Goal: Task Accomplishment & Management: Manage account settings

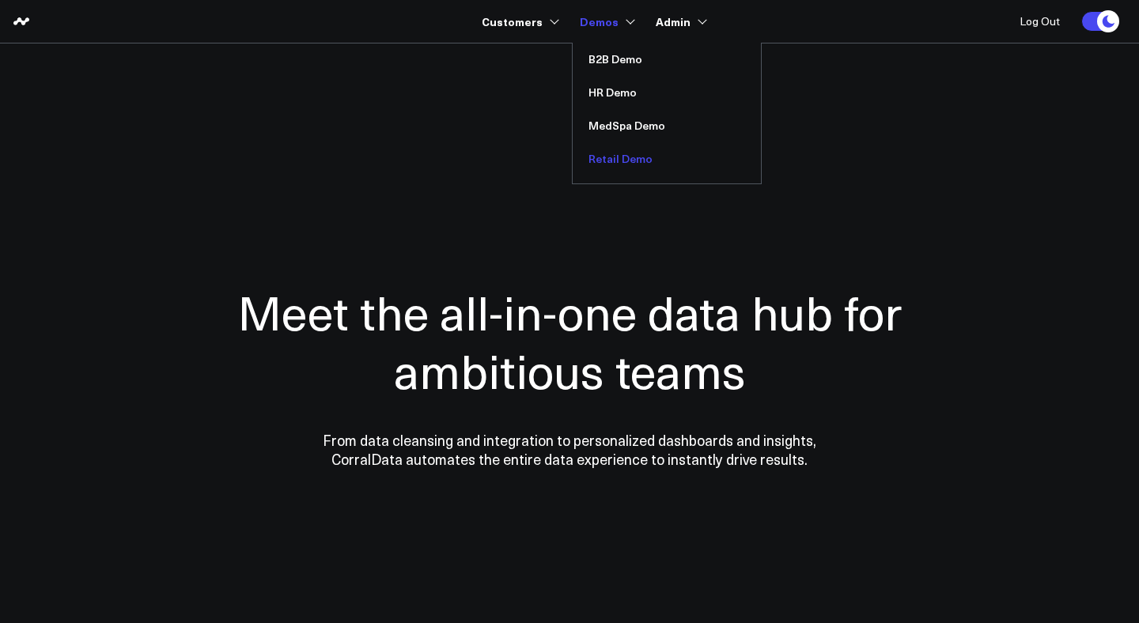
click at [615, 156] on link "Retail Demo" at bounding box center [667, 158] width 188 height 33
click at [646, 120] on link "MedSpa Demo" at bounding box center [667, 125] width 188 height 33
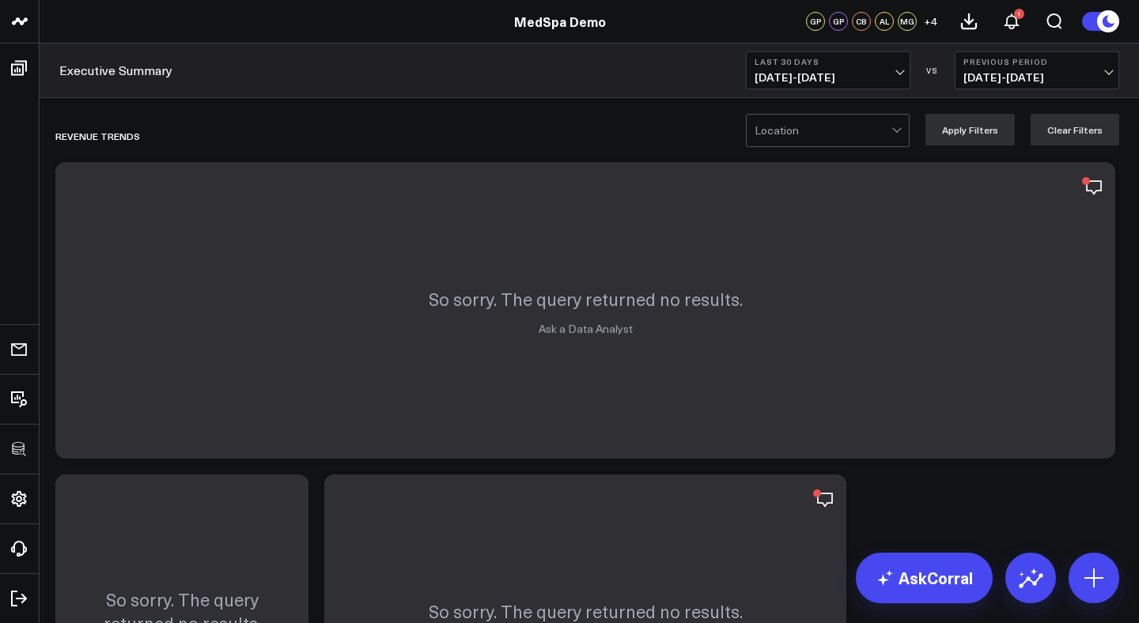
click at [880, 77] on span "08/11/25 - 09/09/25" at bounding box center [827, 77] width 147 height 13
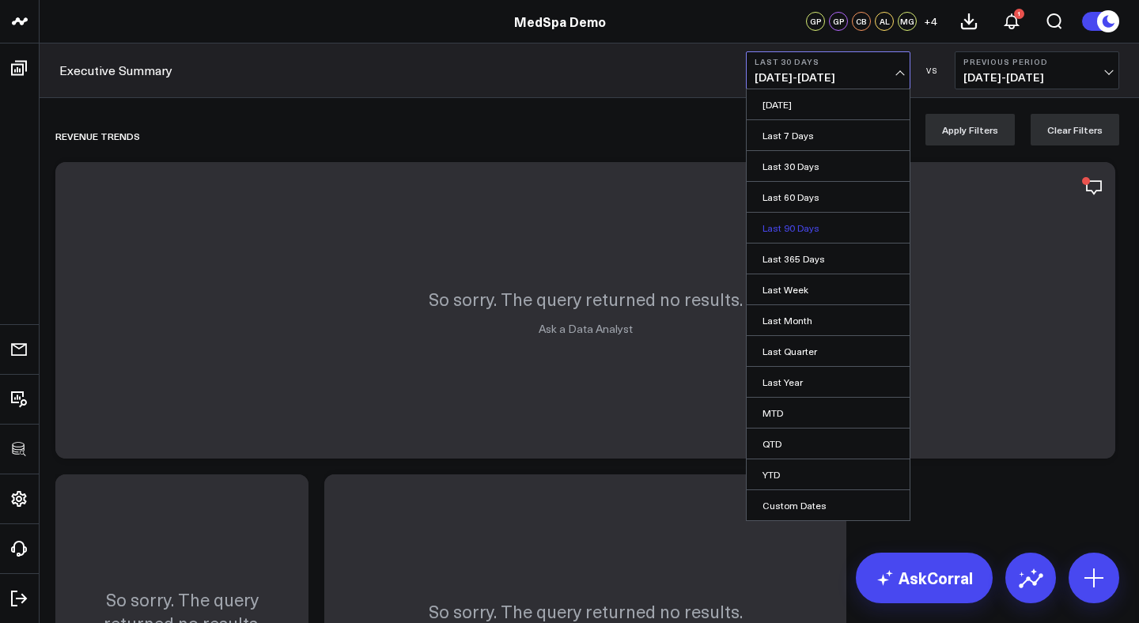
click at [797, 225] on link "Last 90 Days" at bounding box center [828, 228] width 163 height 30
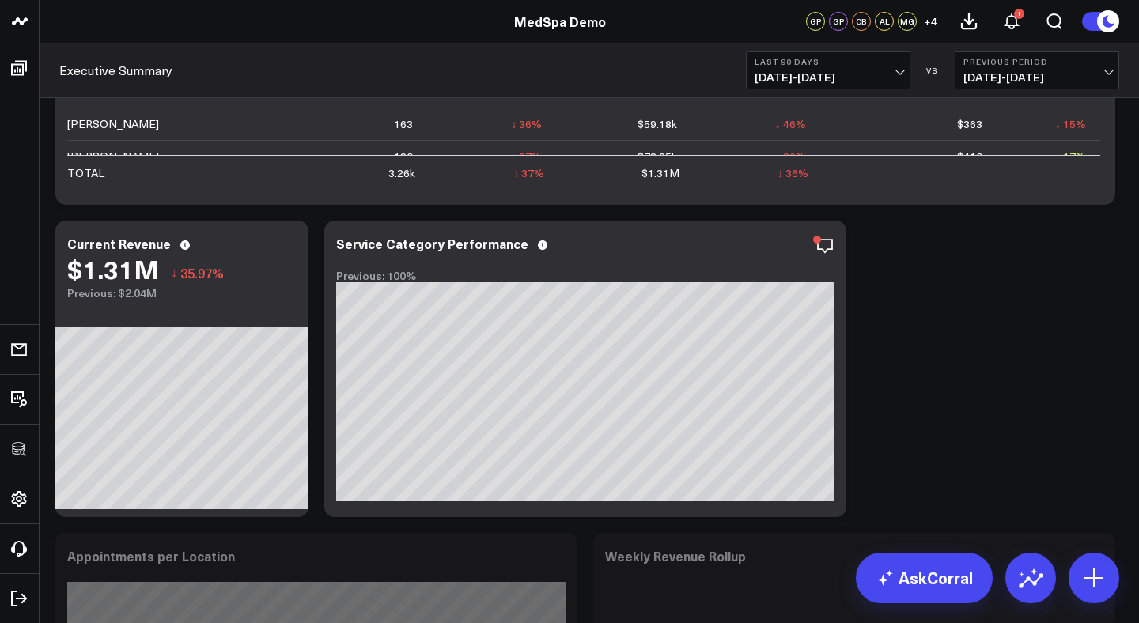
scroll to position [861, 0]
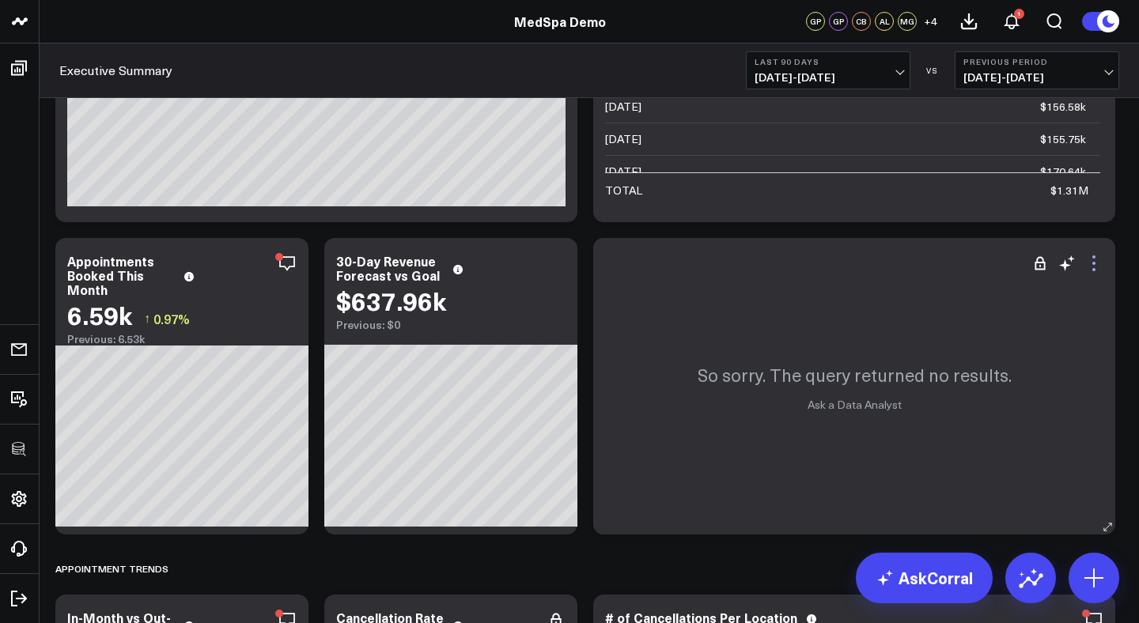
click at [1102, 266] on icon at bounding box center [1093, 263] width 19 height 19
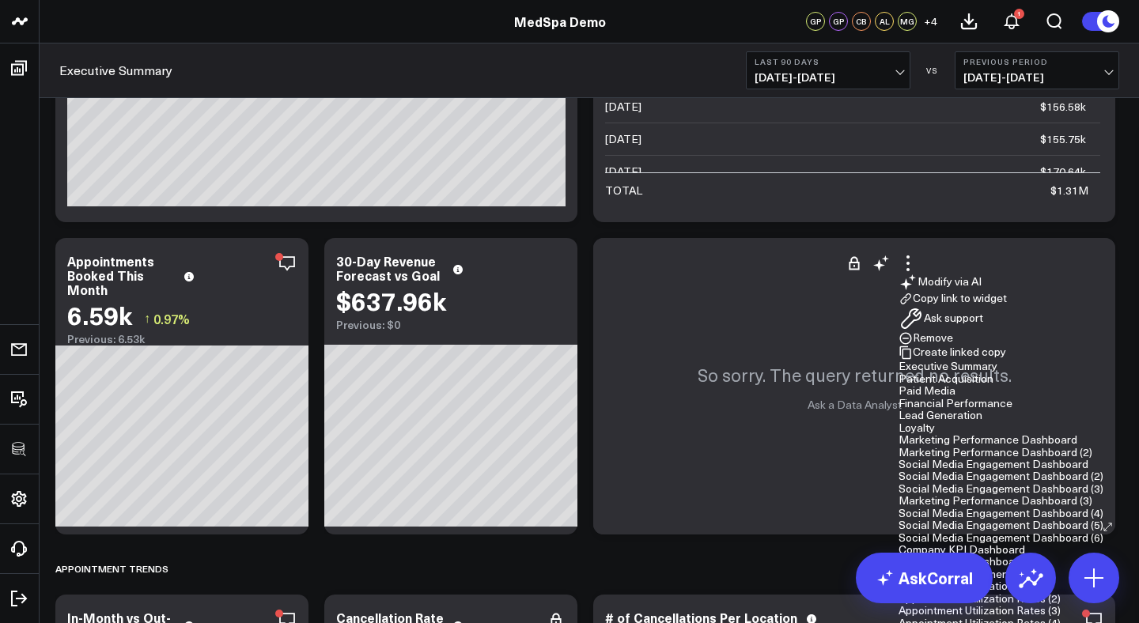
click at [953, 331] on button "Remove" at bounding box center [925, 338] width 55 height 14
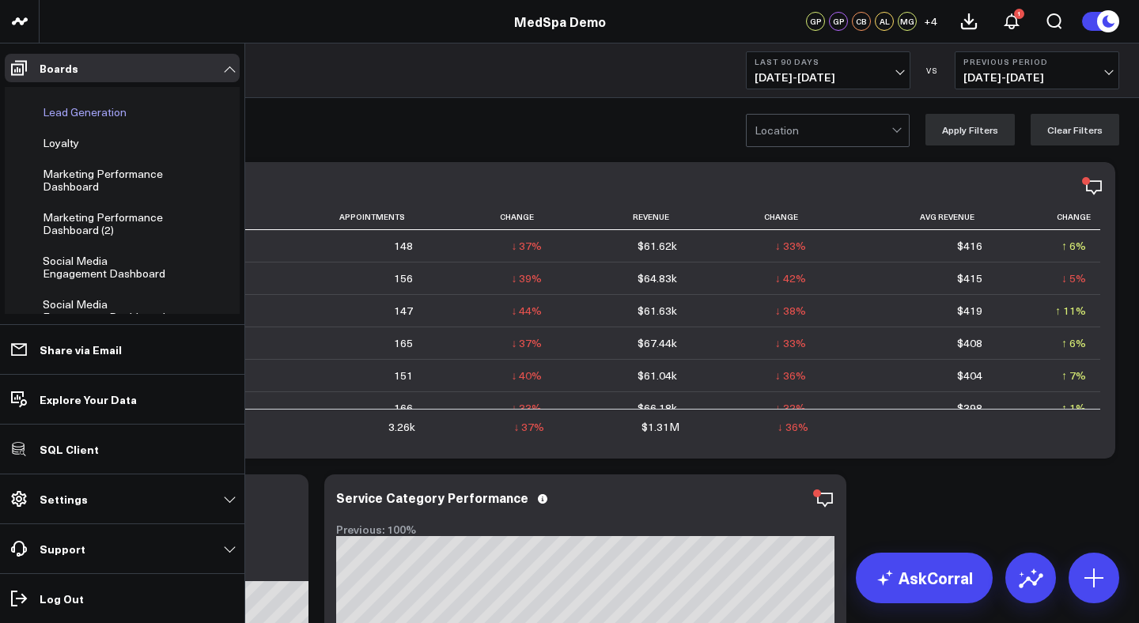
scroll to position [113, 0]
click at [176, 217] on icon at bounding box center [182, 223] width 19 height 19
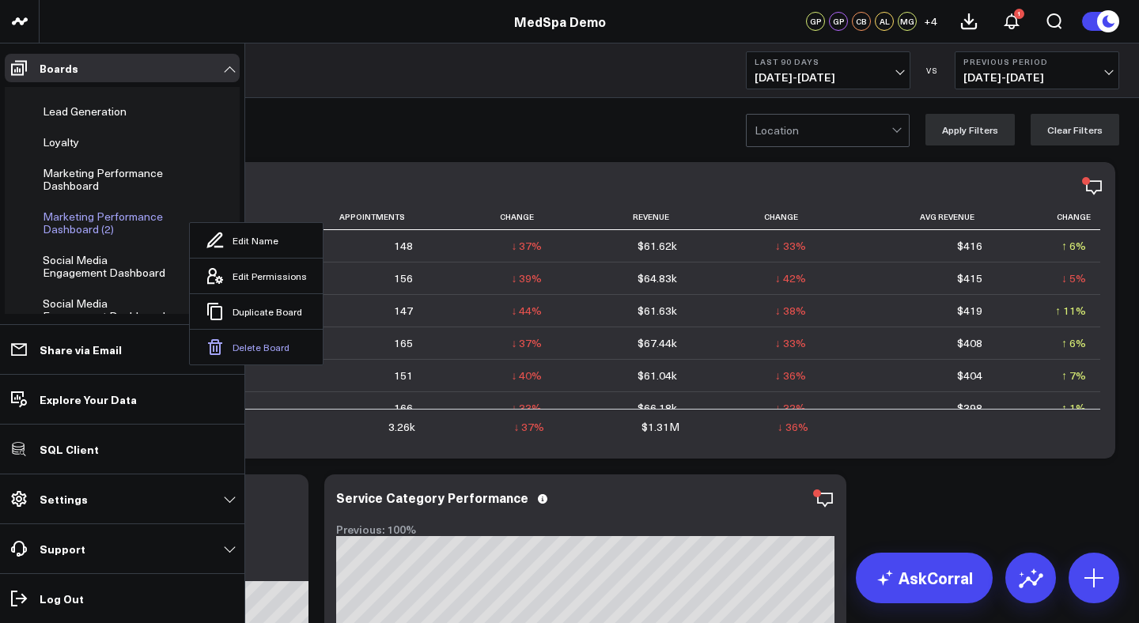
click at [235, 329] on button "Delete Board" at bounding box center [256, 347] width 133 height 36
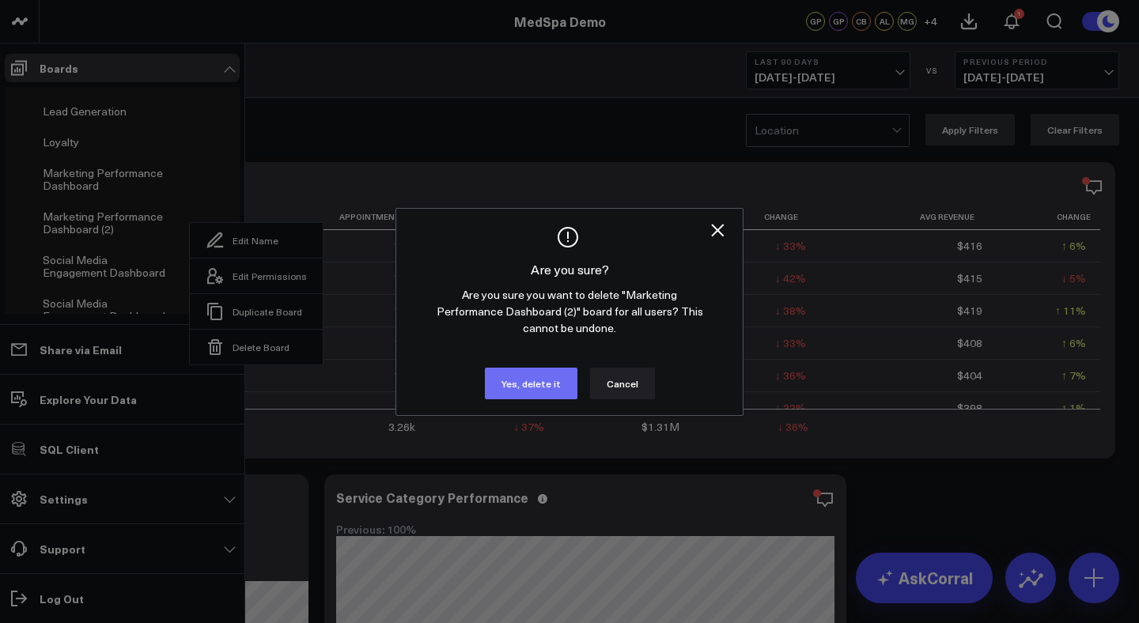
click at [535, 377] on button "Yes, delete it" at bounding box center [531, 384] width 93 height 32
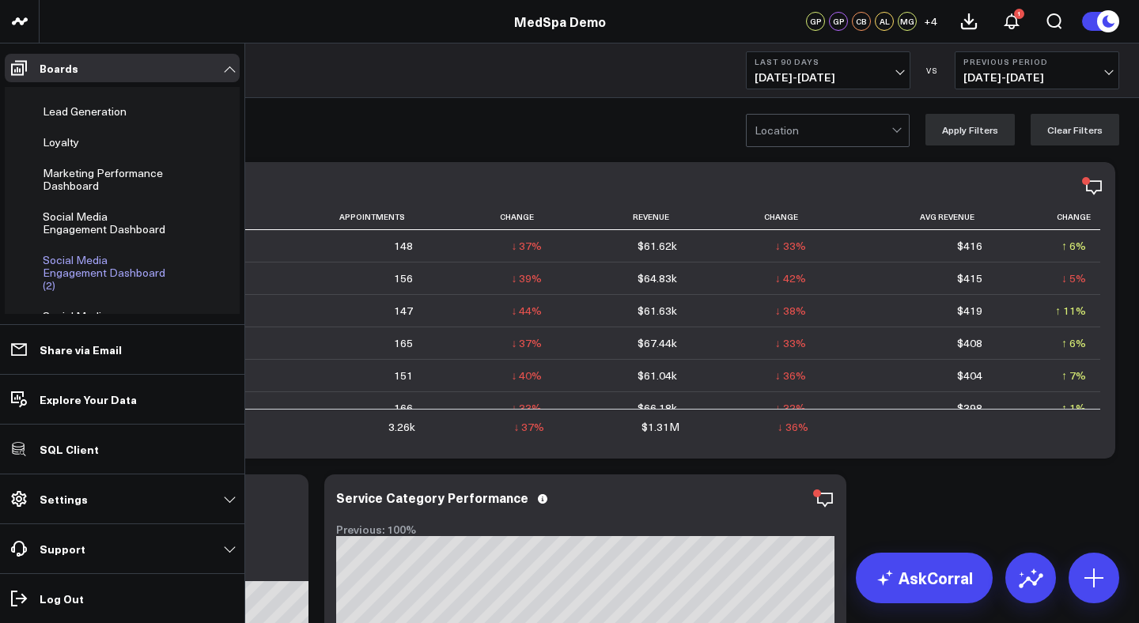
click at [174, 263] on icon at bounding box center [182, 272] width 19 height 19
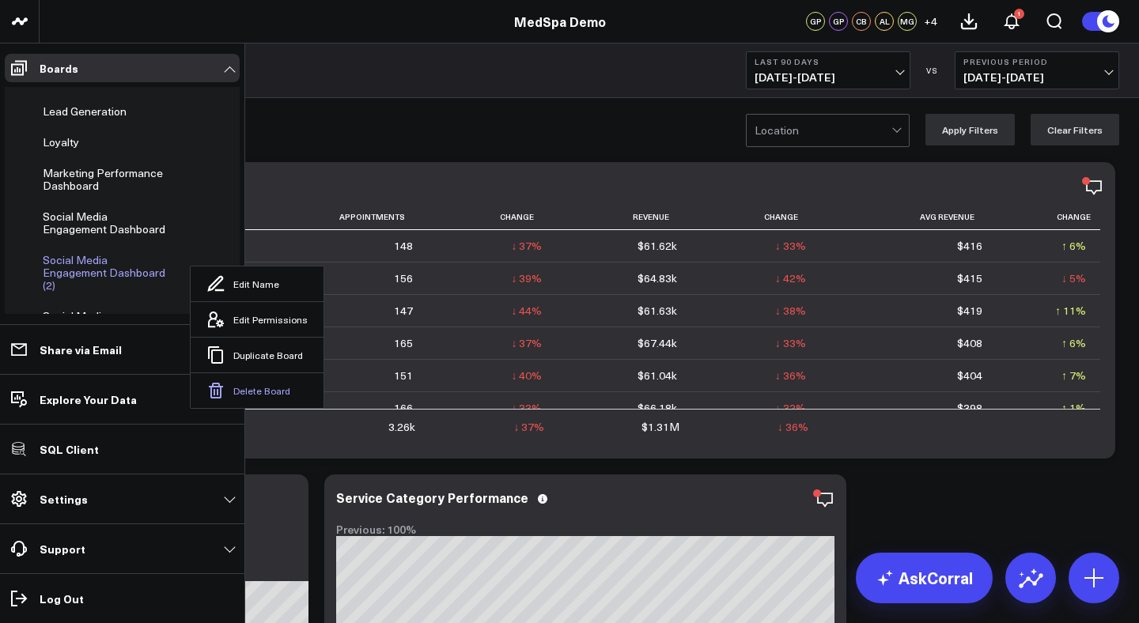
click at [241, 372] on button "Delete Board" at bounding box center [257, 390] width 133 height 36
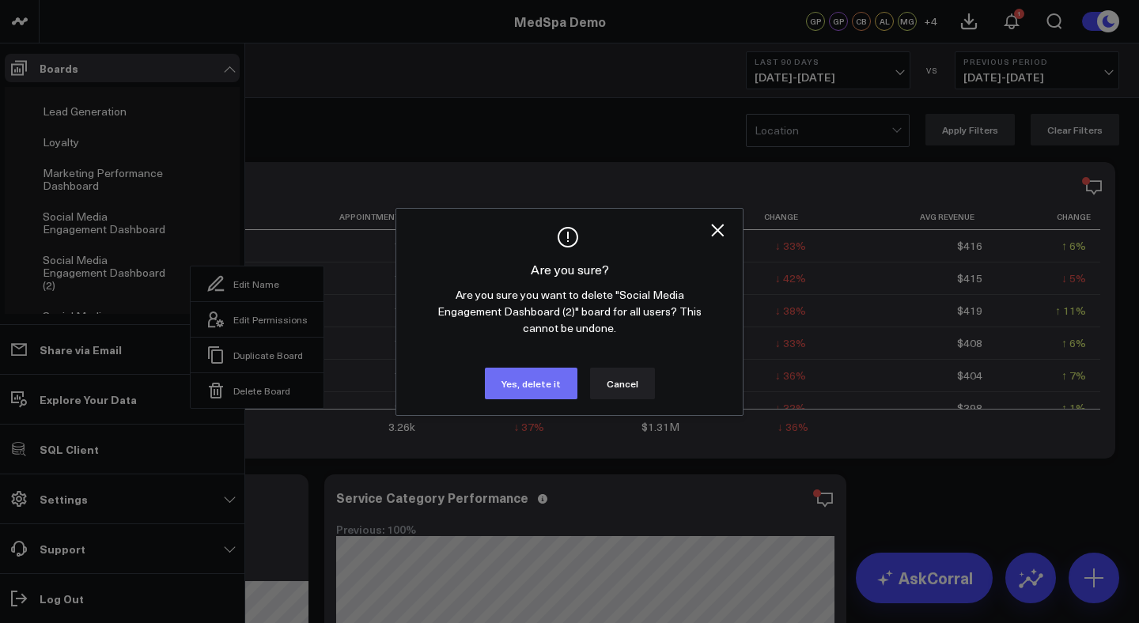
click at [524, 375] on button "Yes, delete it" at bounding box center [531, 384] width 93 height 32
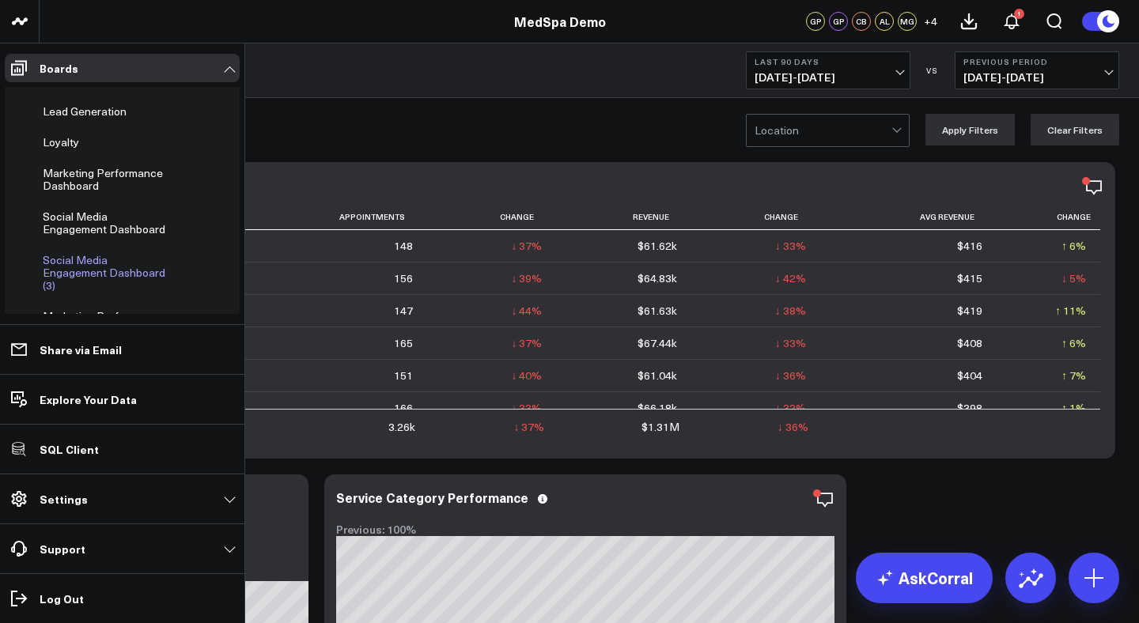
click at [178, 263] on icon at bounding box center [182, 272] width 19 height 19
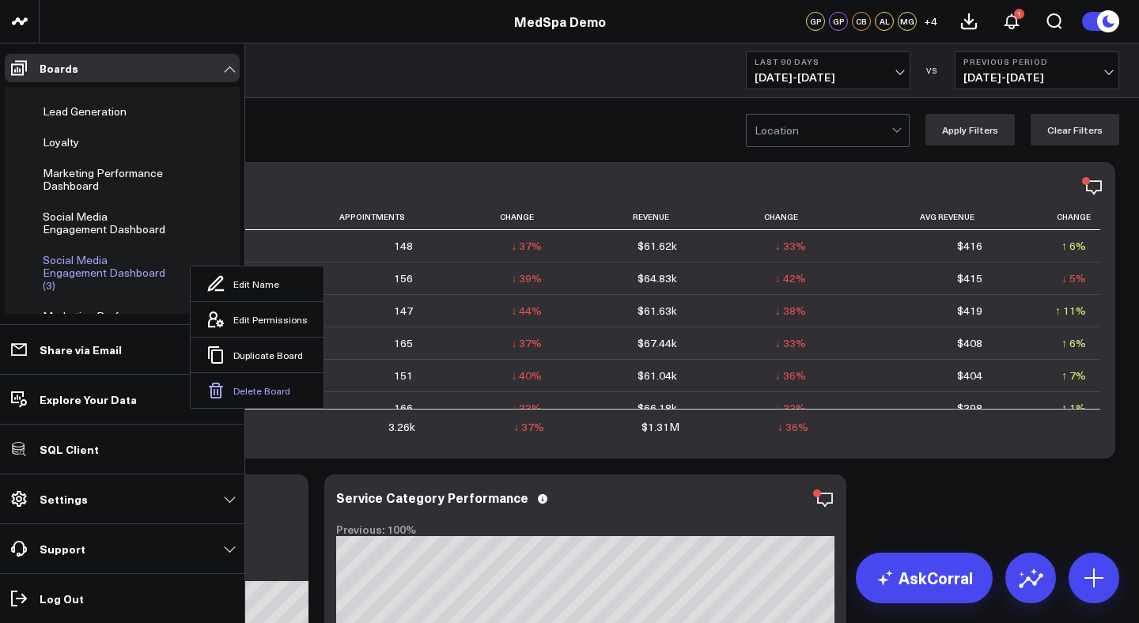
click at [237, 373] on button "Delete Board" at bounding box center [257, 390] width 133 height 36
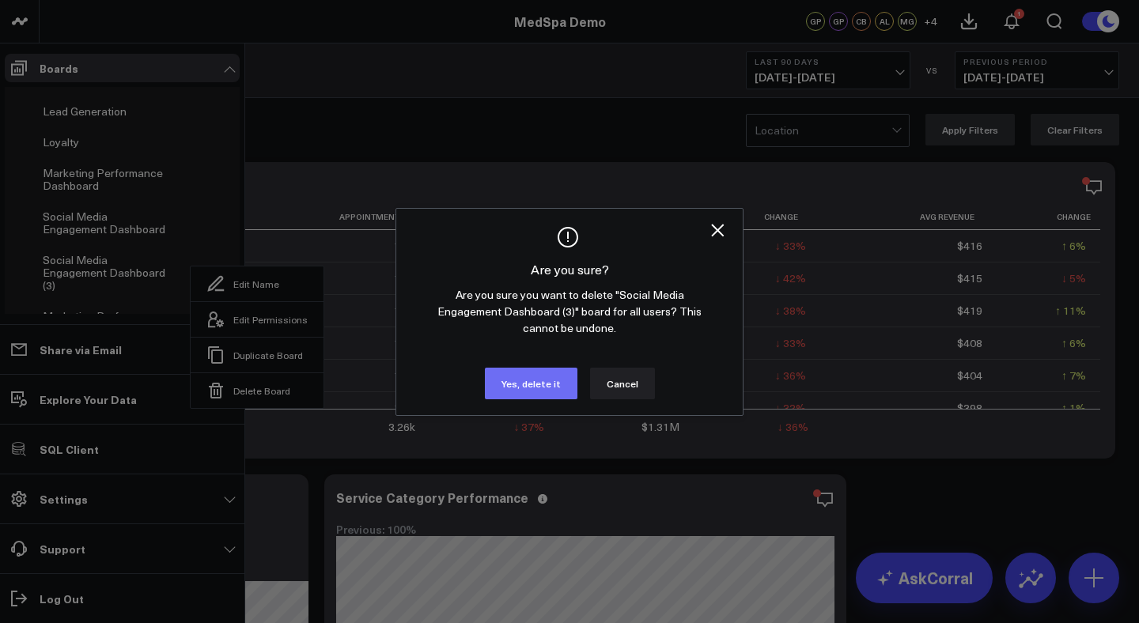
click at [512, 380] on button "Yes, delete it" at bounding box center [531, 384] width 93 height 32
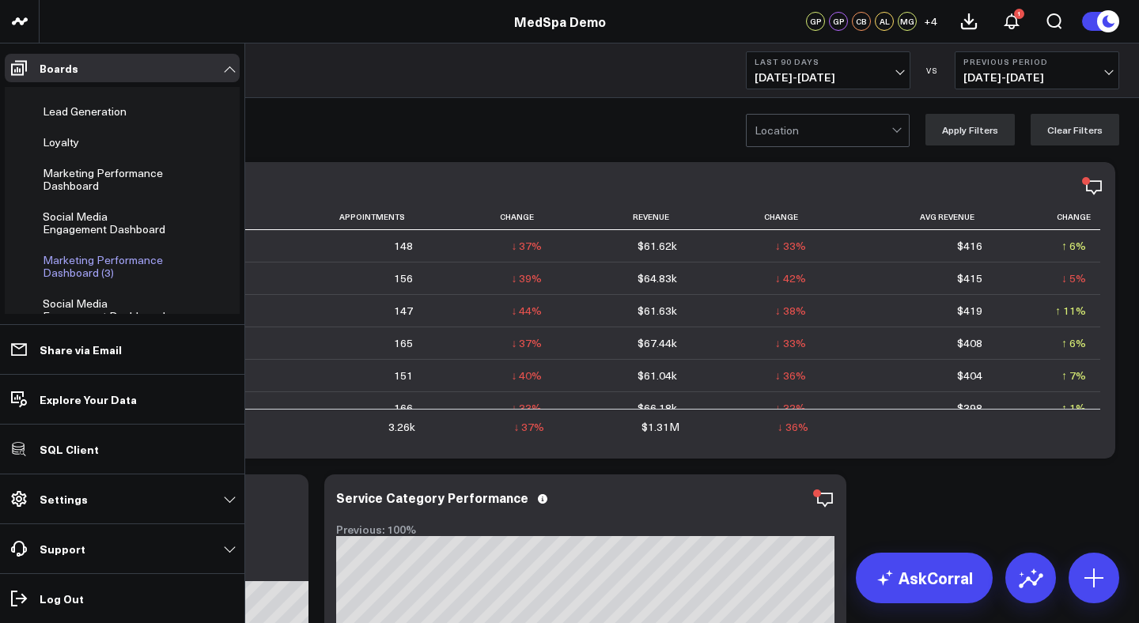
click at [173, 259] on icon at bounding box center [182, 266] width 19 height 19
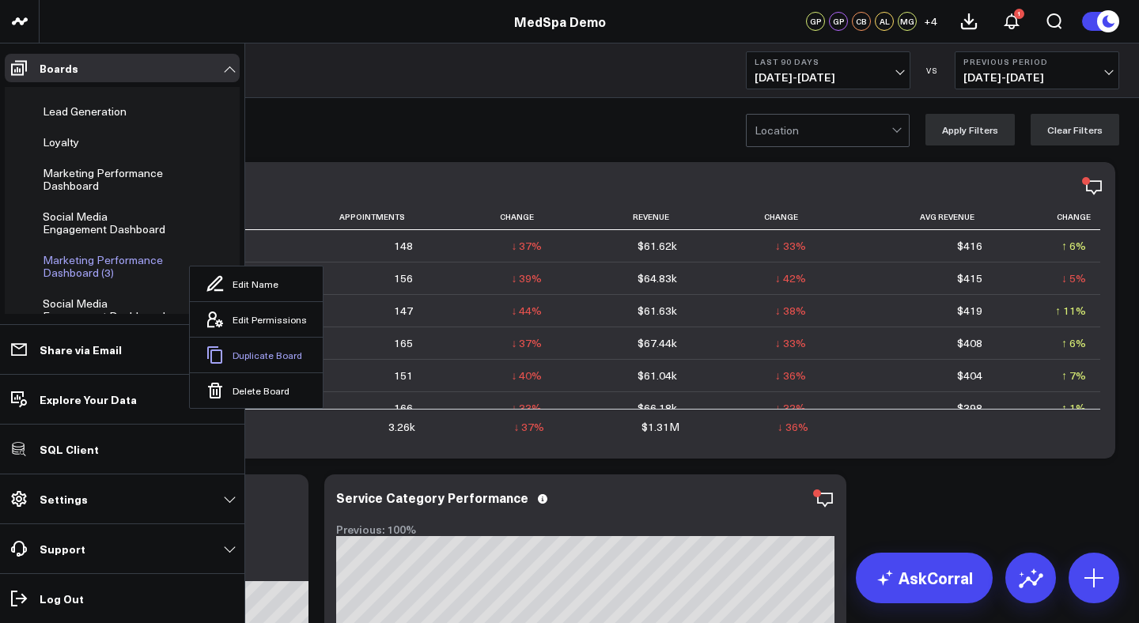
click at [244, 344] on button "Duplicate Board" at bounding box center [256, 355] width 133 height 36
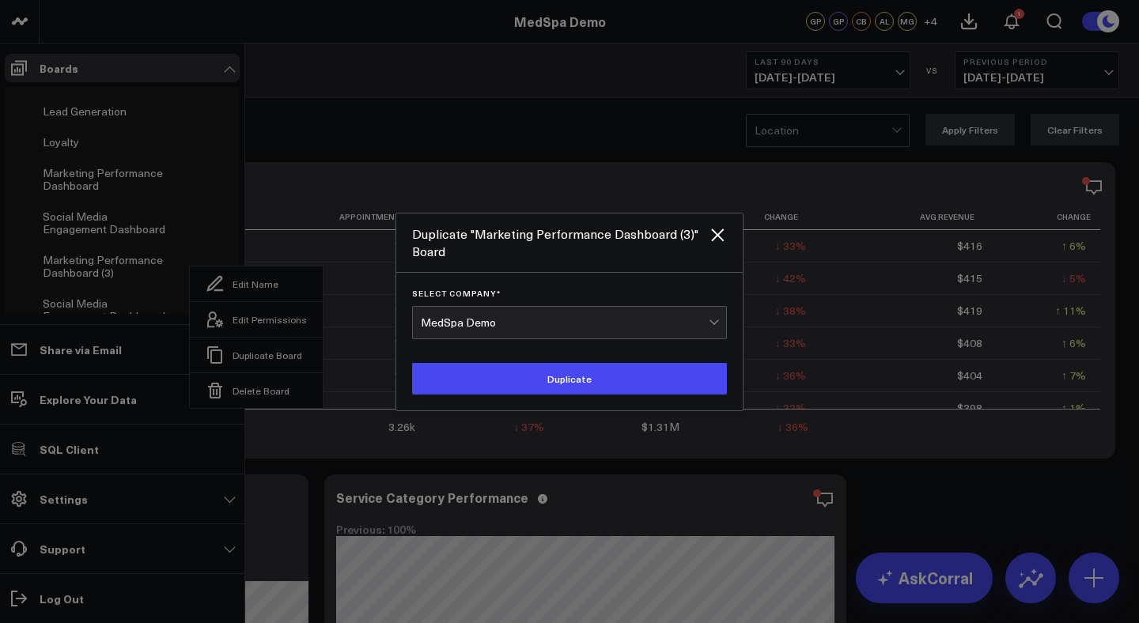
click at [605, 311] on div "MedSpa Demo" at bounding box center [565, 323] width 288 height 32
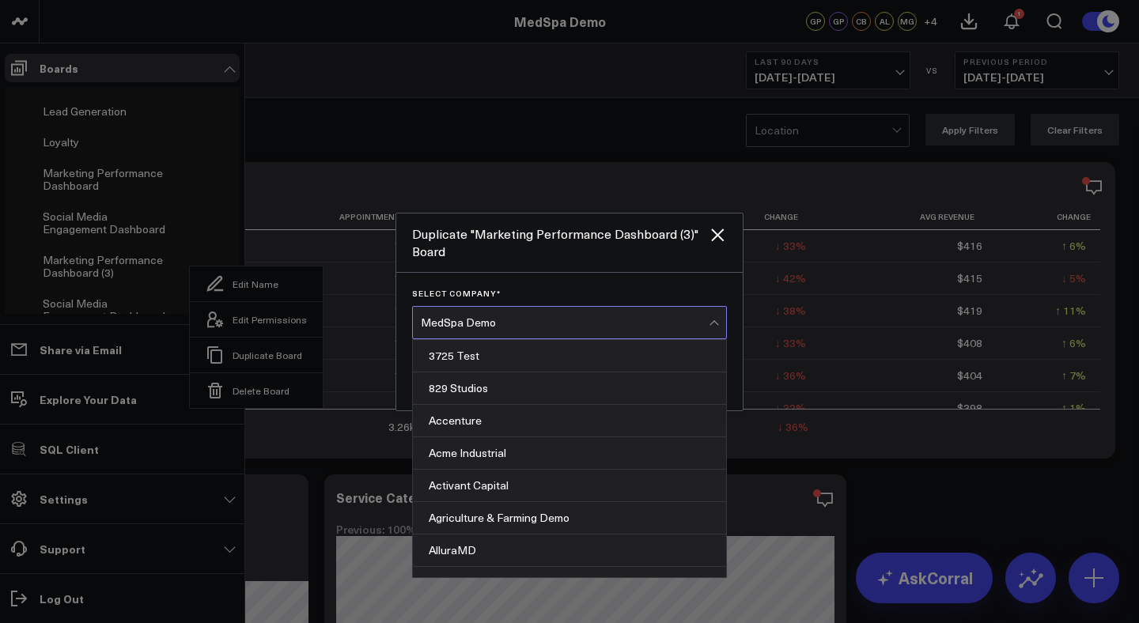
scroll to position [5868, 0]
click at [717, 240] on icon "Close" at bounding box center [717, 234] width 19 height 19
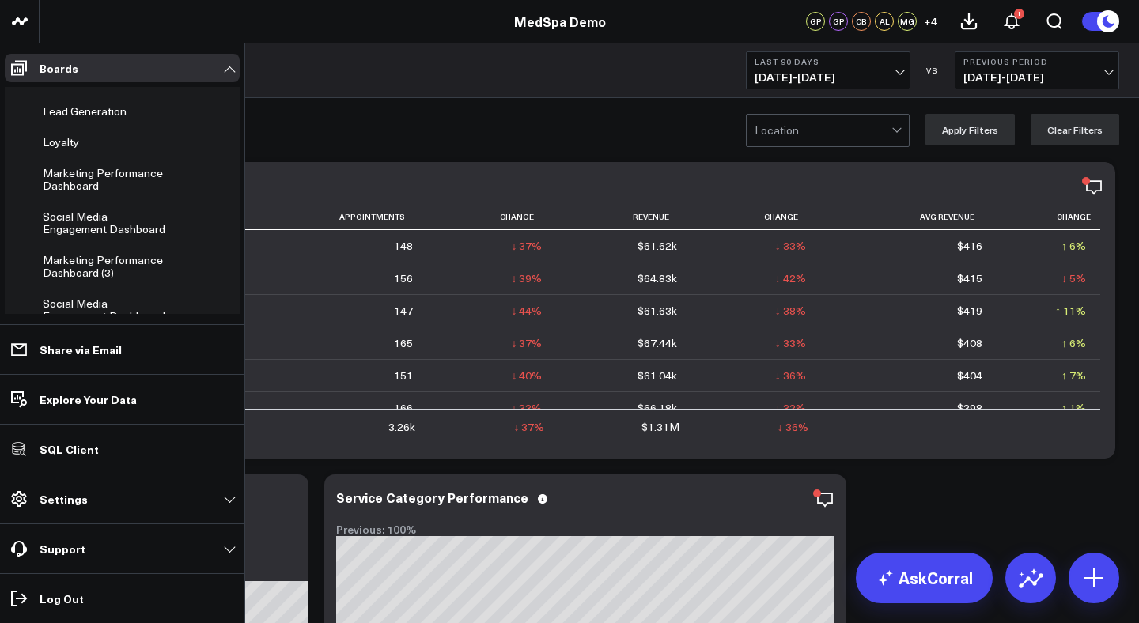
click at [187, 265] on icon at bounding box center [188, 266] width 3 height 3
click at [178, 258] on icon at bounding box center [182, 266] width 19 height 19
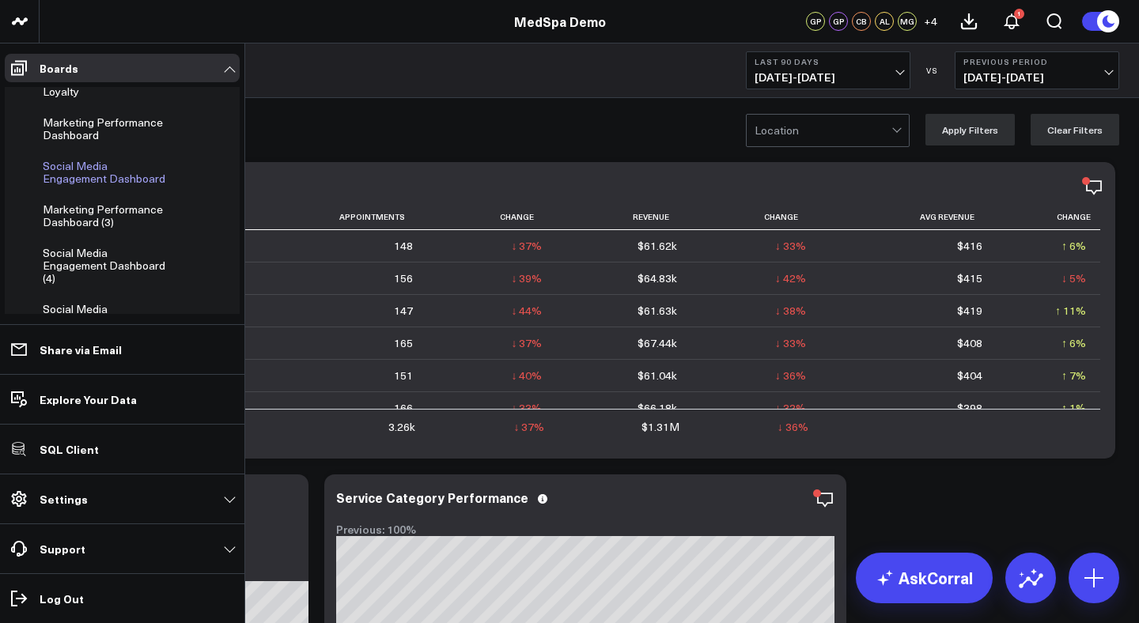
scroll to position [168, 0]
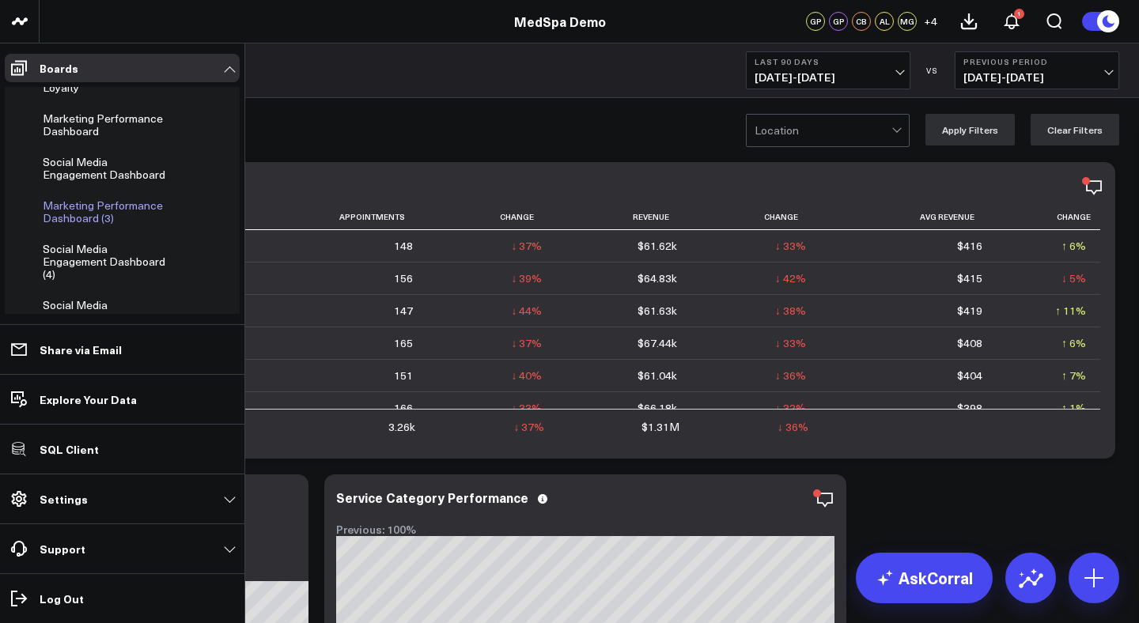
click at [181, 210] on icon at bounding box center [182, 211] width 3 height 3
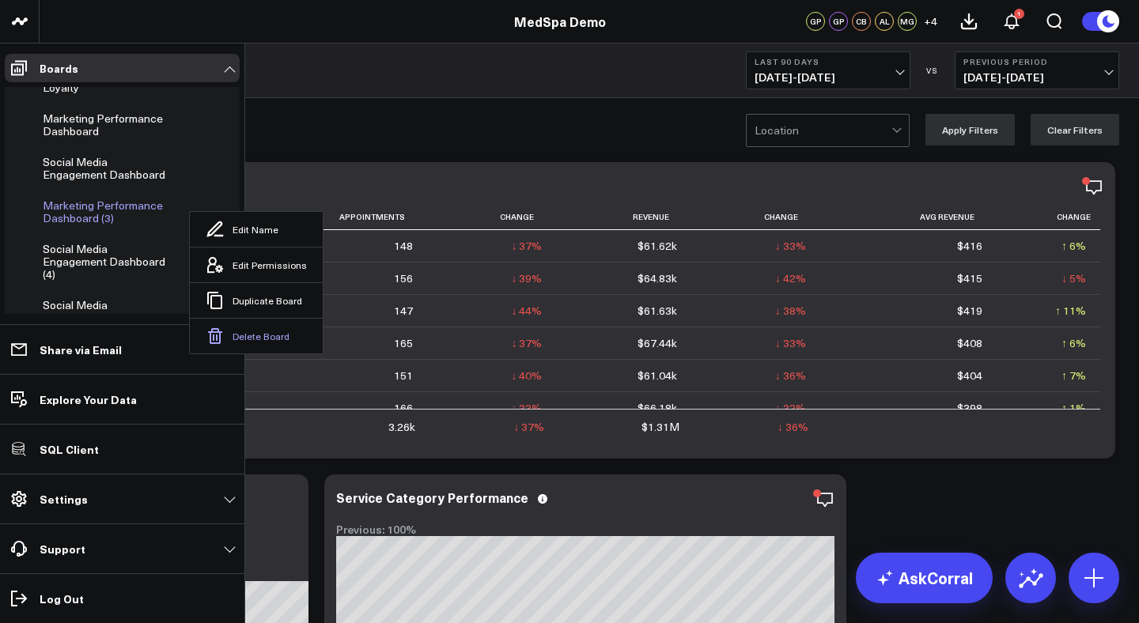
click at [232, 320] on button "Delete Board" at bounding box center [256, 336] width 133 height 36
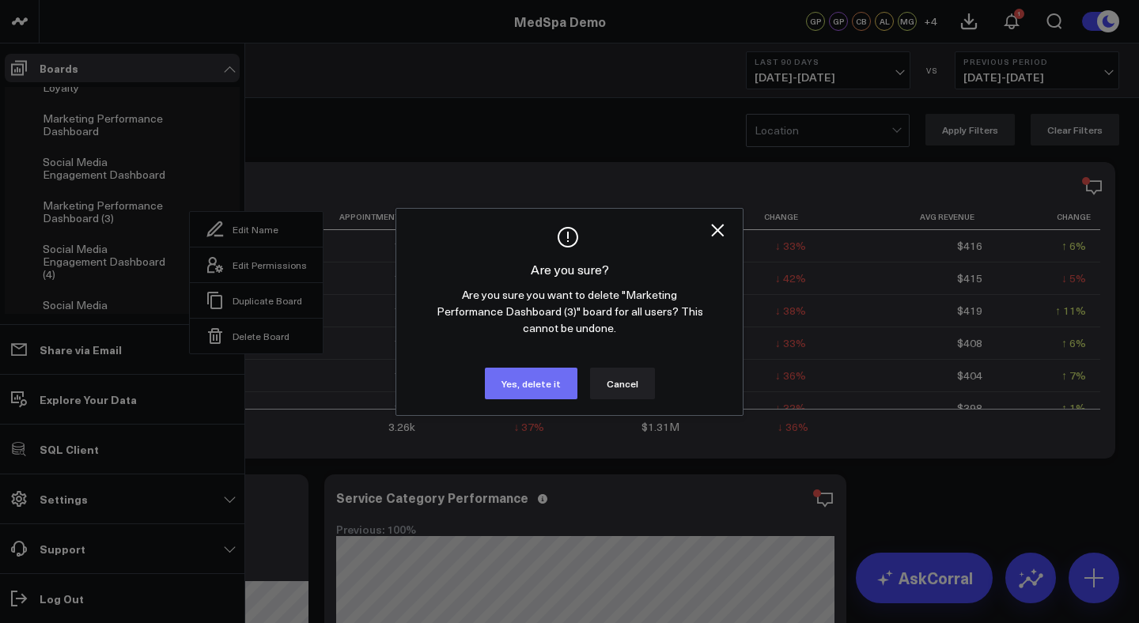
click at [523, 382] on button "Yes, delete it" at bounding box center [531, 384] width 93 height 32
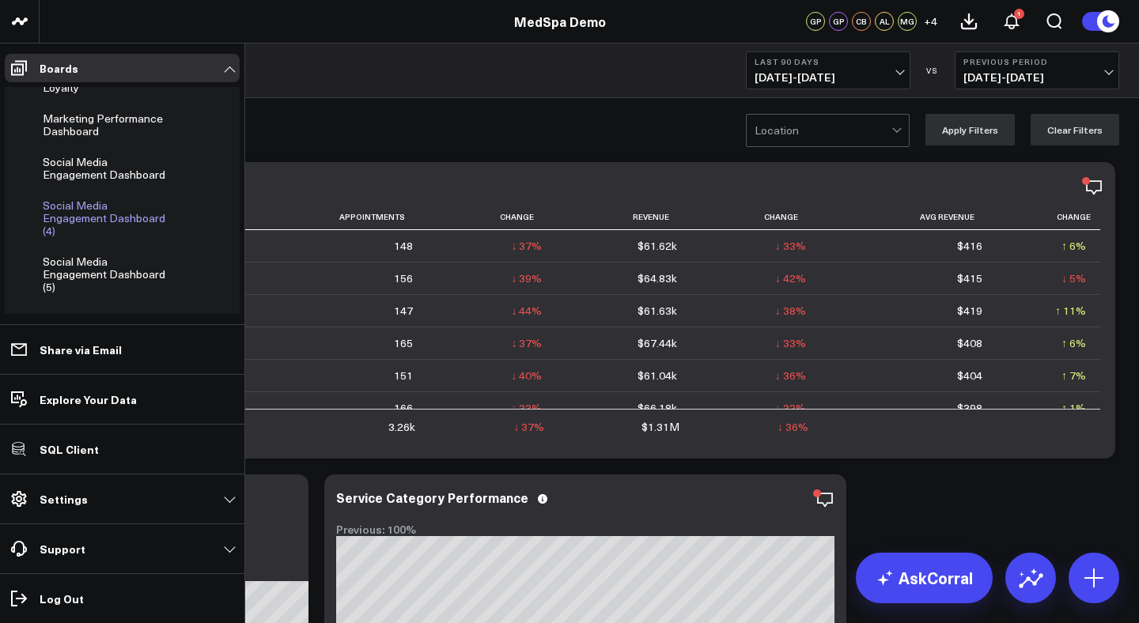
click at [180, 209] on icon at bounding box center [182, 218] width 19 height 19
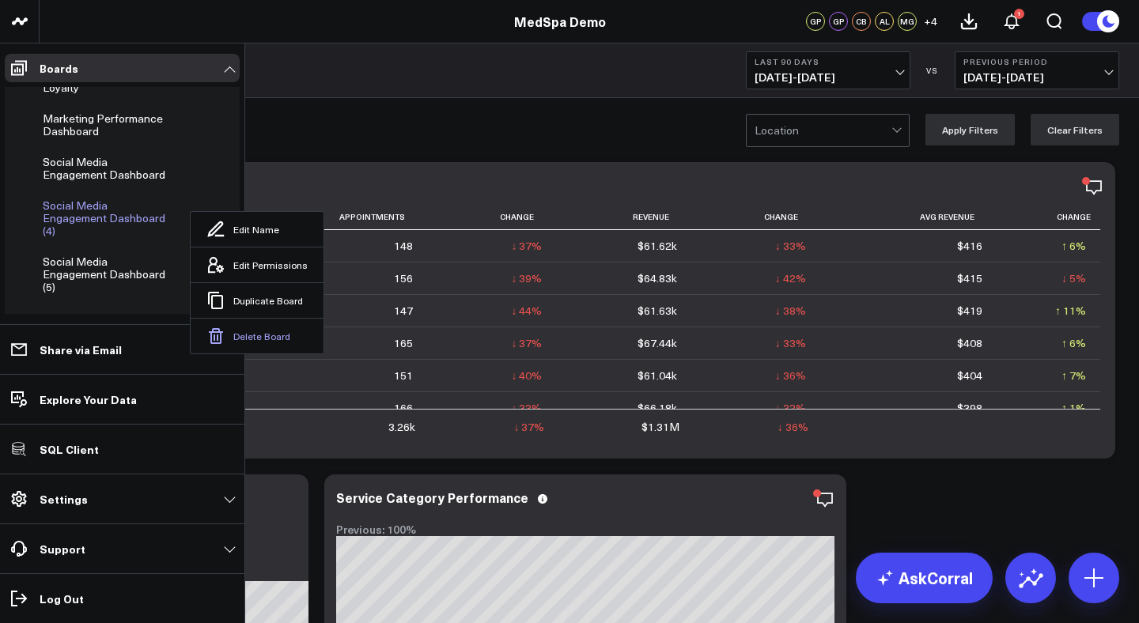
click at [270, 324] on button "Delete Board" at bounding box center [257, 336] width 133 height 36
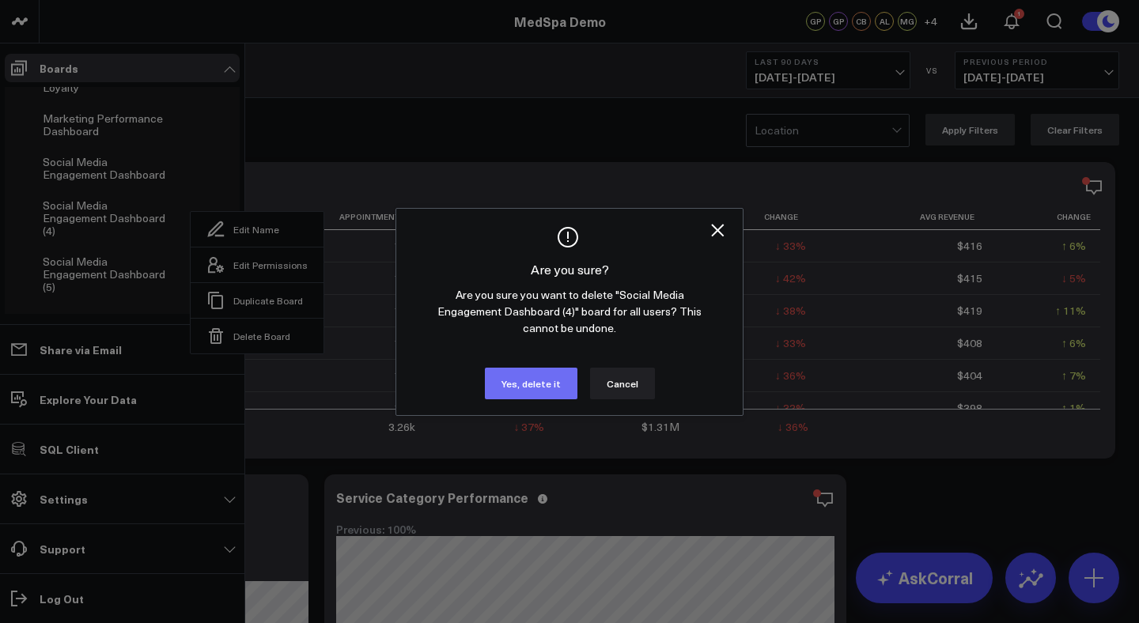
click at [530, 395] on button "Yes, delete it" at bounding box center [531, 384] width 93 height 32
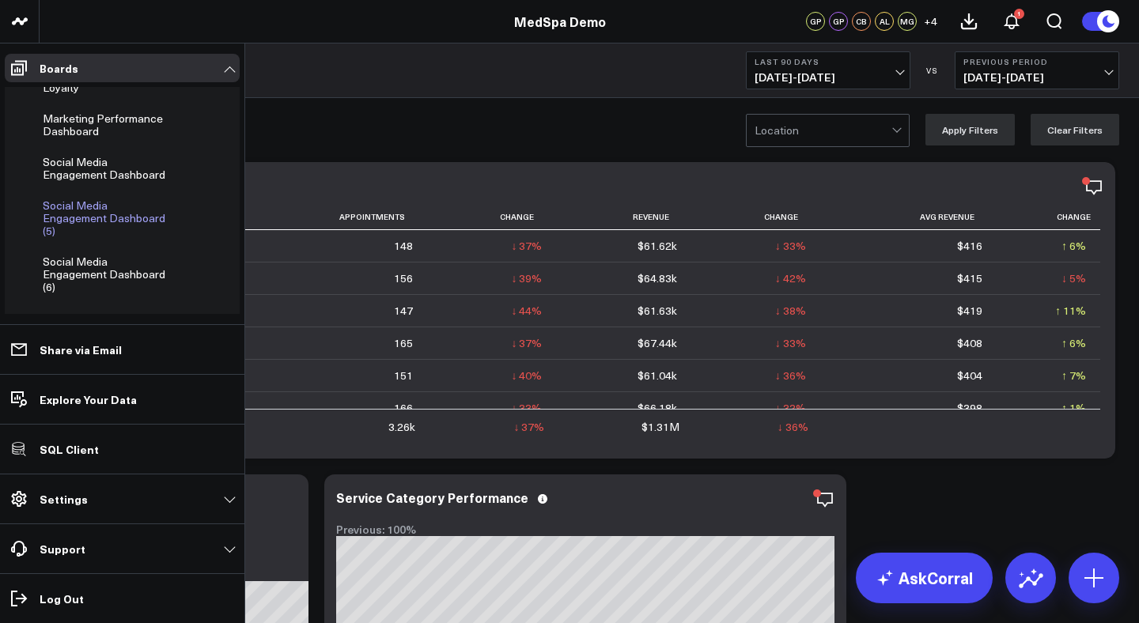
click at [180, 209] on icon at bounding box center [182, 218] width 19 height 19
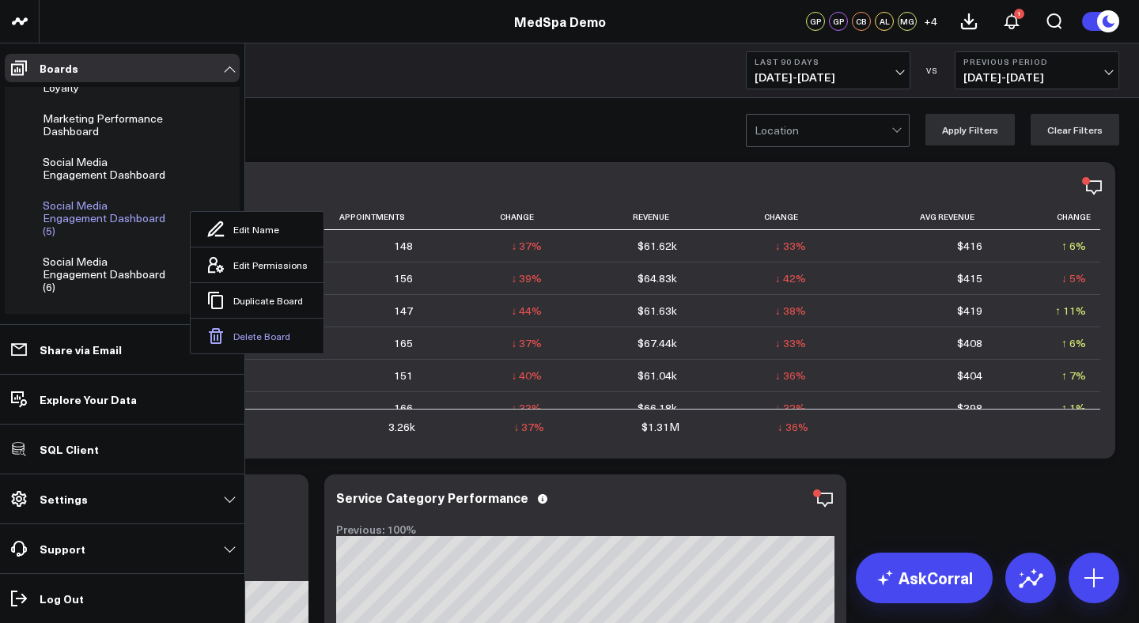
click at [249, 318] on button "Delete Board" at bounding box center [257, 336] width 133 height 36
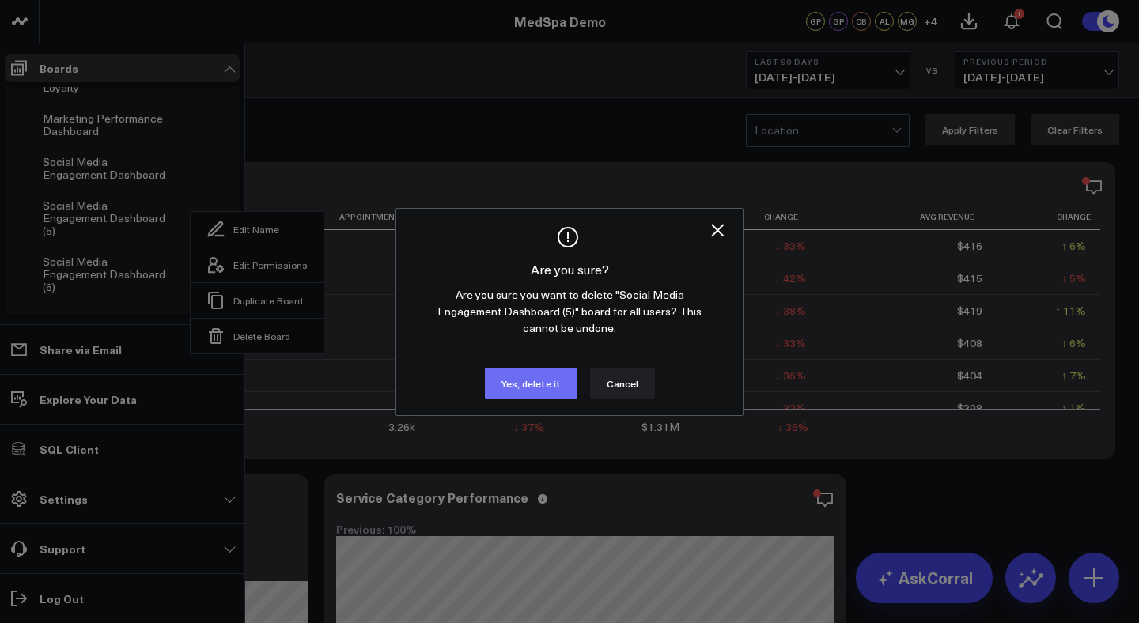
click at [516, 386] on button "Yes, delete it" at bounding box center [531, 384] width 93 height 32
